Goal: Information Seeking & Learning: Learn about a topic

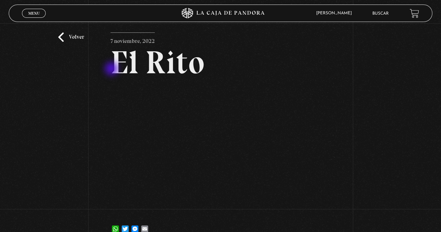
scroll to position [14, 0]
click at [28, 15] on span "Menu" at bounding box center [34, 13] width 12 height 4
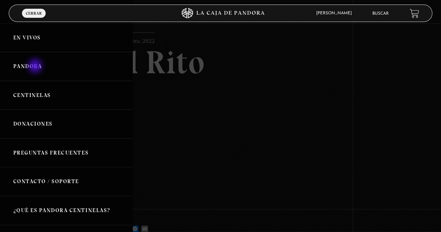
click at [36, 67] on link "Pandora" at bounding box center [66, 66] width 132 height 29
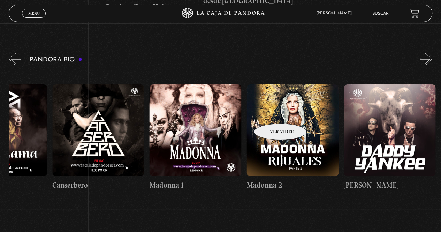
scroll to position [0, 445]
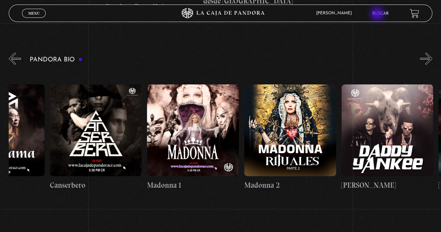
click at [378, 15] on link "Buscar" at bounding box center [380, 14] width 16 height 4
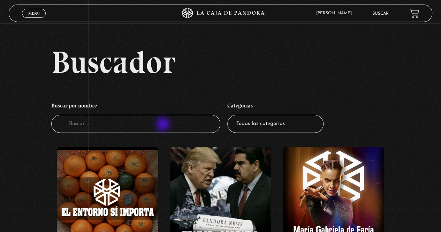
click at [163, 125] on input "Buscador" at bounding box center [135, 124] width 169 height 18
type input "terr"
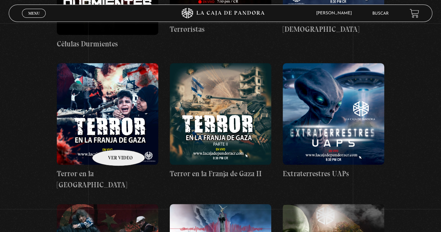
scroll to position [238, 0]
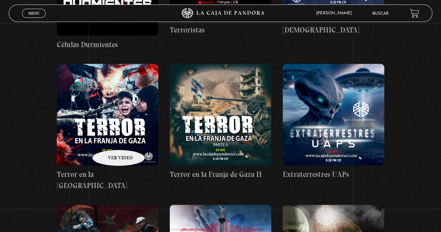
click at [109, 139] on figure at bounding box center [107, 114] width 101 height 101
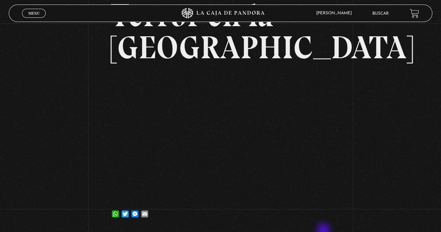
scroll to position [69, 0]
